Goal: Task Accomplishment & Management: Use online tool/utility

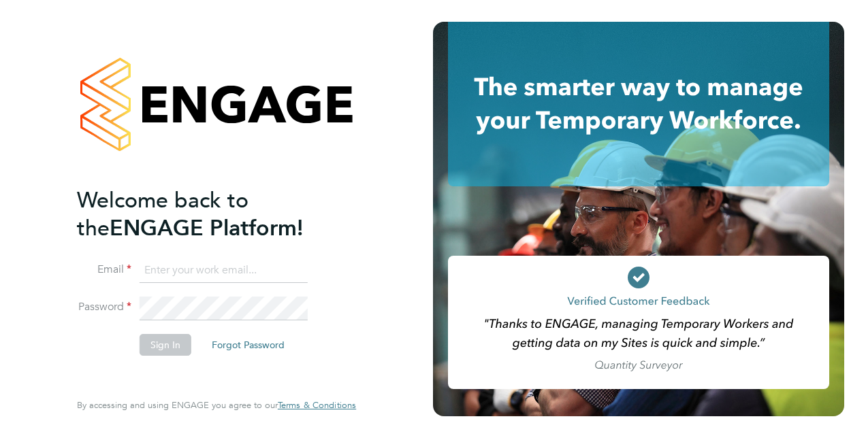
type input "denise.everitt-story@justice.gov.uk"
click at [223, 373] on div "Welcome back to the ENGAGE Platform! Email denise.everitt-story@justice.gov.uk …" at bounding box center [209, 286] width 265 height 201
click at [165, 348] on button "Sign In" at bounding box center [166, 345] width 52 height 22
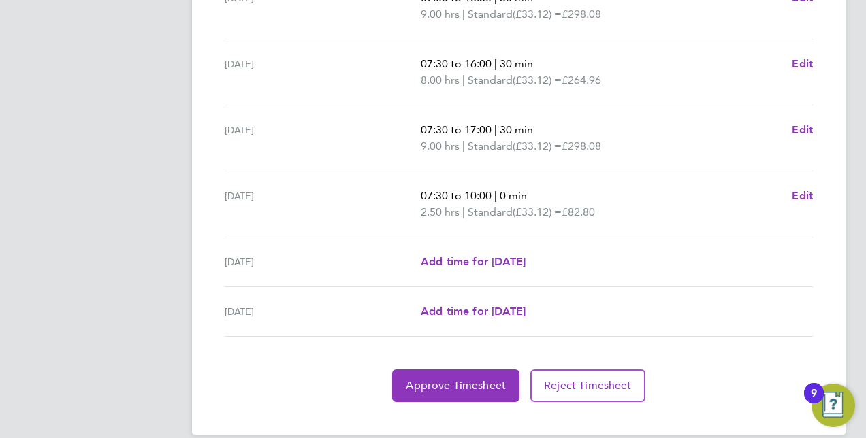
scroll to position [542, 0]
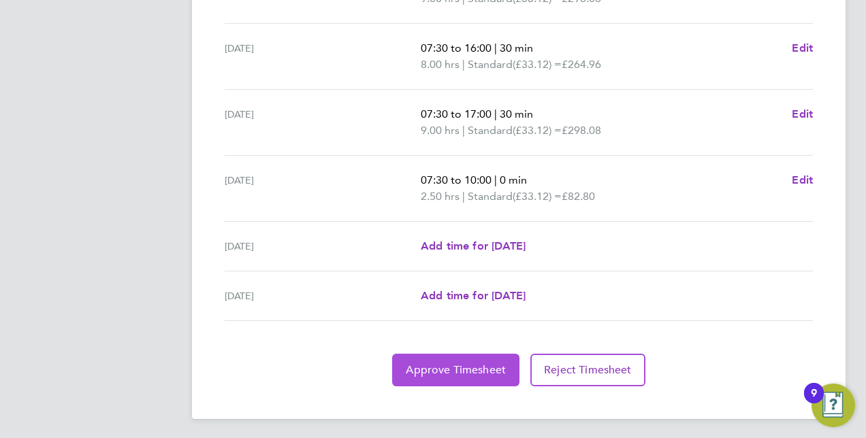
click at [464, 367] on span "Approve Timesheet" at bounding box center [456, 370] width 100 height 14
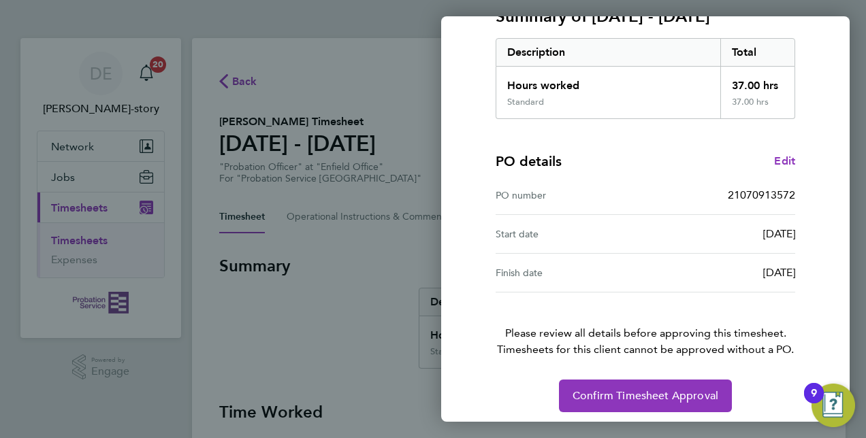
scroll to position [212, 0]
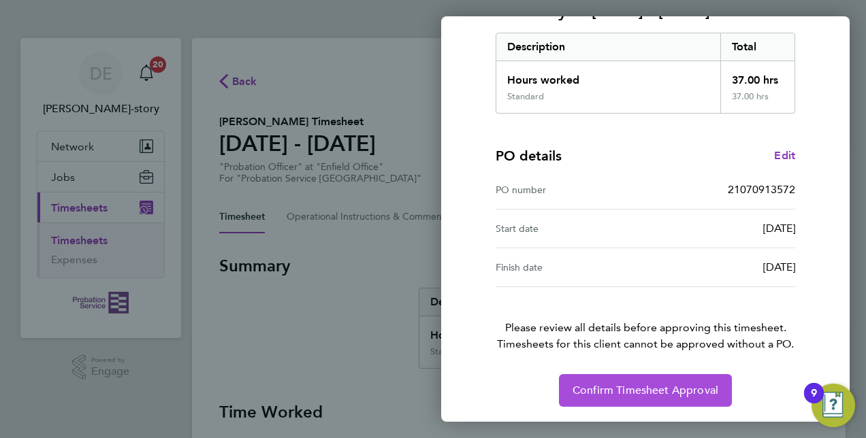
click at [639, 392] on span "Confirm Timesheet Approval" at bounding box center [645, 391] width 146 height 14
